Goal: Task Accomplishment & Management: Manage account settings

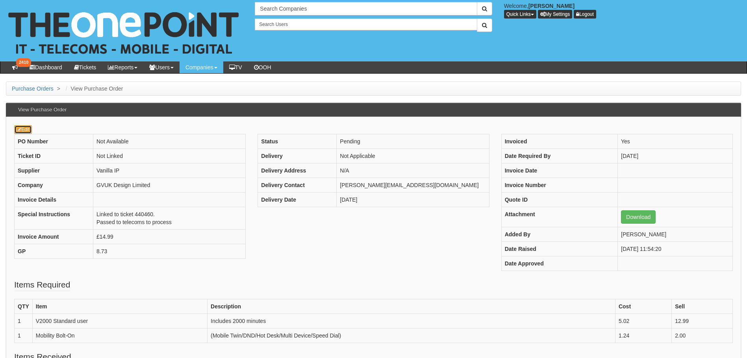
click at [23, 131] on link "Edit" at bounding box center [23, 129] width 18 height 9
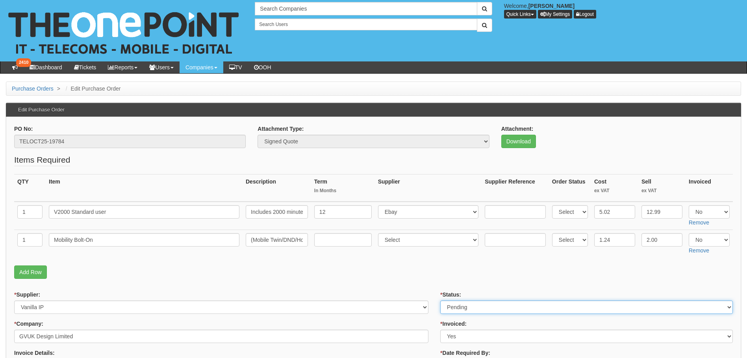
click at [477, 311] on select "Select Approved Completed Delivered Invoiced Ordered Ordered to site Part Order…" at bounding box center [586, 306] width 292 height 13
select select "6"
click at [440, 300] on select "Select Approved Completed Delivered Invoiced Ordered Ordered to site Part Order…" at bounding box center [586, 306] width 292 height 13
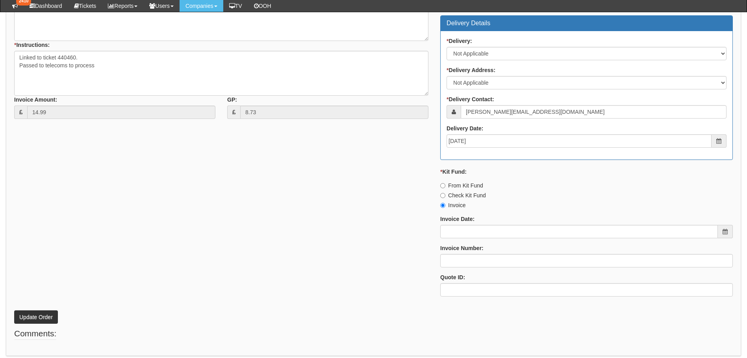
scroll to position [372, 0]
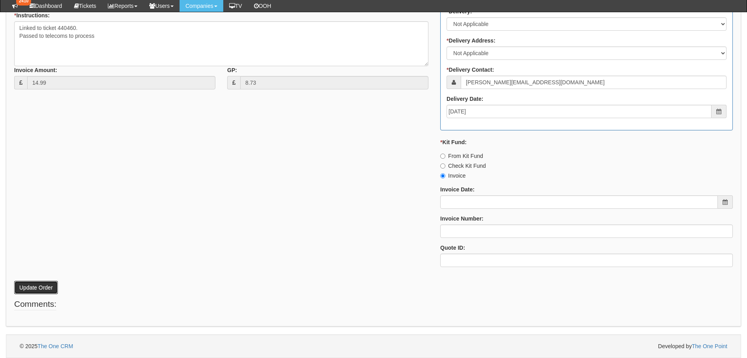
click at [33, 285] on button "Update Order" at bounding box center [36, 287] width 44 height 13
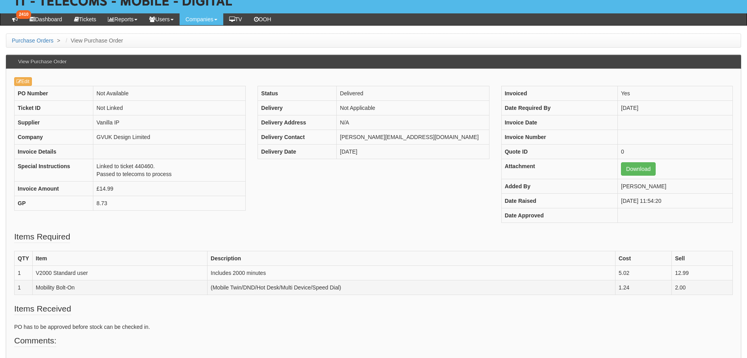
scroll to position [115, 0]
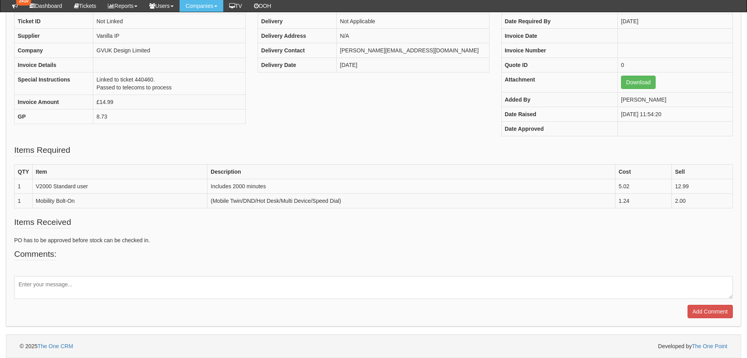
click at [57, 286] on textarea at bounding box center [373, 287] width 718 height 23
type textarea "/"
type textarea "User added - Completed"
click at [704, 307] on input "Add Comment" at bounding box center [709, 311] width 45 height 13
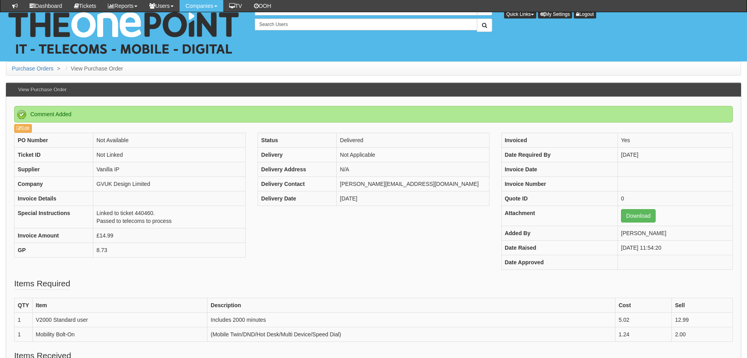
scroll to position [168, 0]
